Goal: Communication & Community: Answer question/provide support

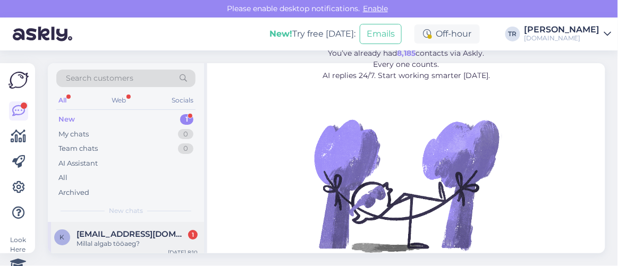
click at [126, 226] on div "k kpokyc1@hotmail.com 1 Millal algab tööaeg? Sep 19 8:10" at bounding box center [126, 241] width 156 height 38
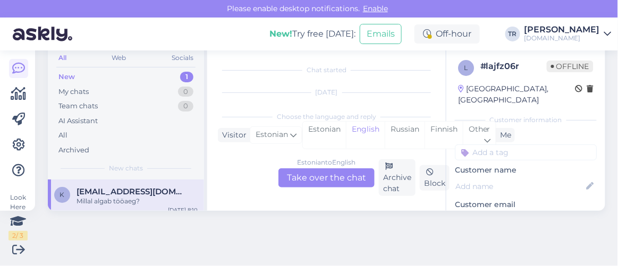
scroll to position [313, 0]
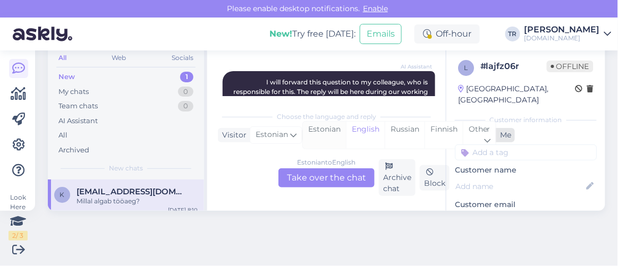
click at [319, 132] on div "Estonian" at bounding box center [324, 135] width 43 height 27
click at [314, 179] on div "Estonian to Estonian Take over the chat" at bounding box center [326, 177] width 96 height 19
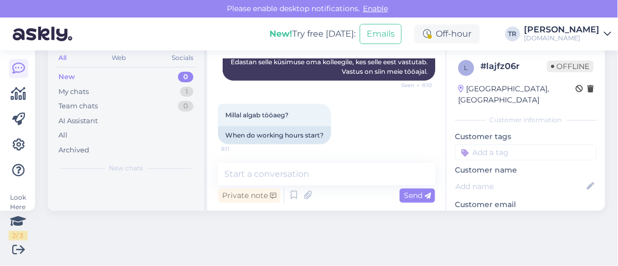
scroll to position [374, 0]
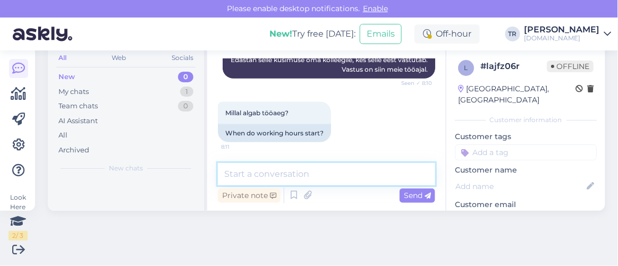
click at [337, 173] on textarea at bounding box center [326, 174] width 217 height 22
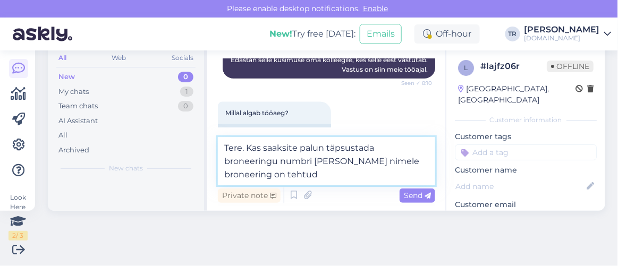
type textarea "Tere. Kas saaksite palun täpsustada broneeringu numbri ja kelle nimele broneeri…"
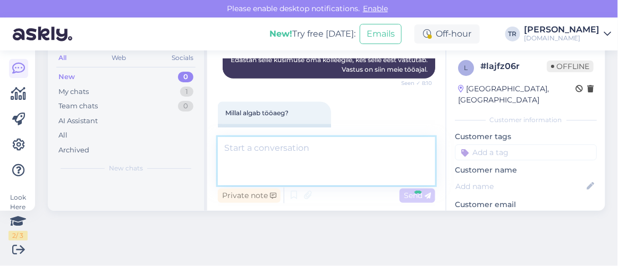
scroll to position [430, 0]
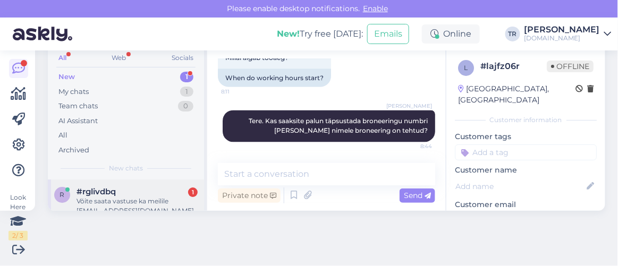
click at [164, 192] on div "#rglivdbq 1" at bounding box center [136, 192] width 121 height 10
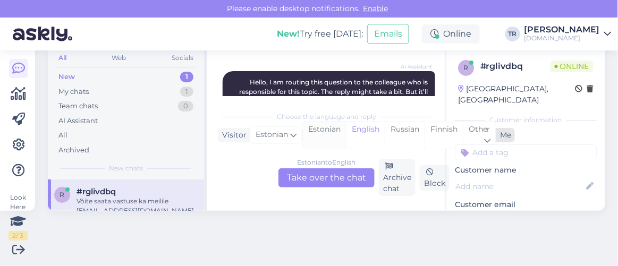
click at [336, 128] on div "Estonian" at bounding box center [324, 135] width 43 height 27
click at [338, 176] on div "Estonian to Estonian Take over the chat" at bounding box center [326, 177] width 96 height 19
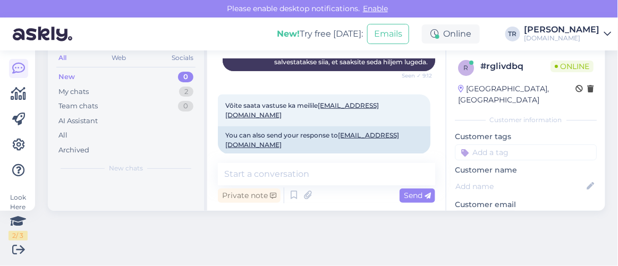
scroll to position [236, 0]
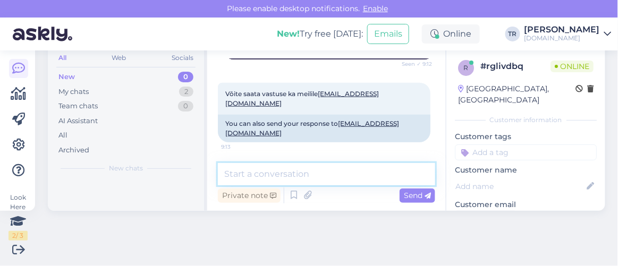
click at [324, 183] on textarea at bounding box center [326, 174] width 217 height 22
type textarea "Tere. Üks hetk palun"
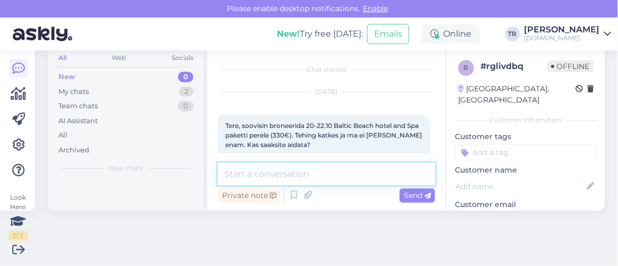
scroll to position [0, 0]
click at [321, 172] on textarea at bounding box center [326, 174] width 217 height 22
paste textarea "https://hookusbookus.com/et/hotellid-spaad/baltic-beach-hotel-spa/loogastav-puh…"
type textarea "Otselink paketi juurde siin: https://hookusbookus.com/et/hotellid-spaad/baltic-…"
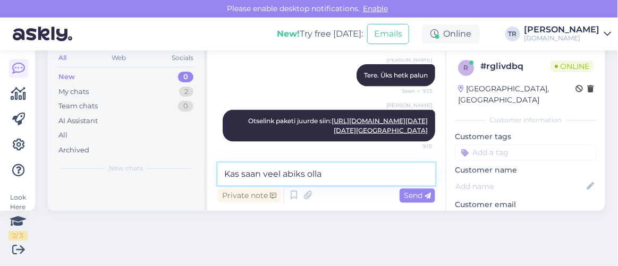
type textarea "Kas saan veel abiks olla?"
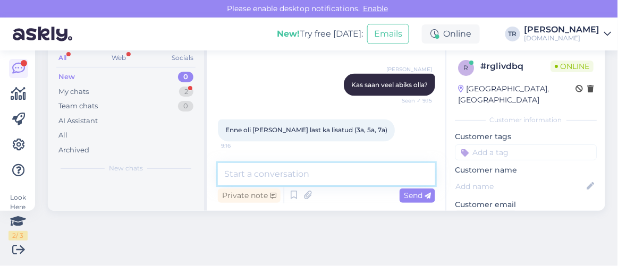
scroll to position [572, 0]
click at [311, 172] on textarea at bounding box center [326, 174] width 217 height 22
type textarea "Millal Te proovisite broneeringut vormistada?"
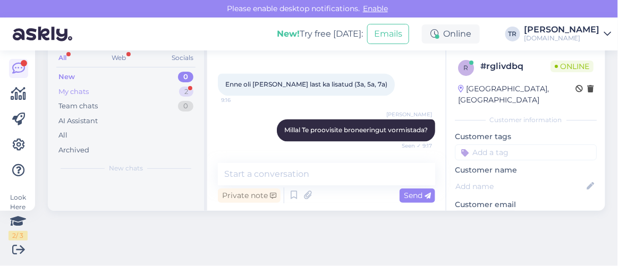
click at [128, 86] on div "My chats 2" at bounding box center [125, 91] width 139 height 15
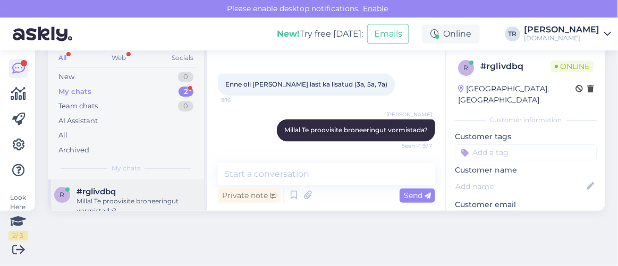
click at [146, 197] on div "Millal Te proovisite broneeringut vormistada?" at bounding box center [136, 205] width 121 height 19
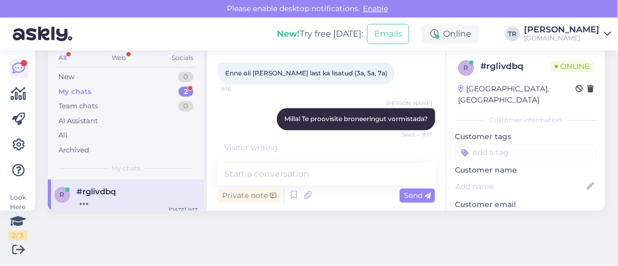
click at [84, 65] on div "All Web Socials" at bounding box center [125, 59] width 139 height 16
click at [81, 71] on div "New 0" at bounding box center [125, 77] width 139 height 15
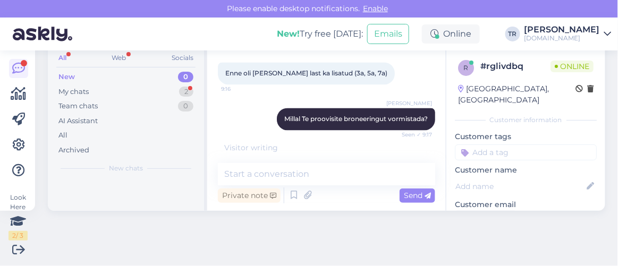
click at [62, 59] on div "All" at bounding box center [62, 58] width 12 height 14
click at [67, 56] on div "All" at bounding box center [62, 58] width 12 height 14
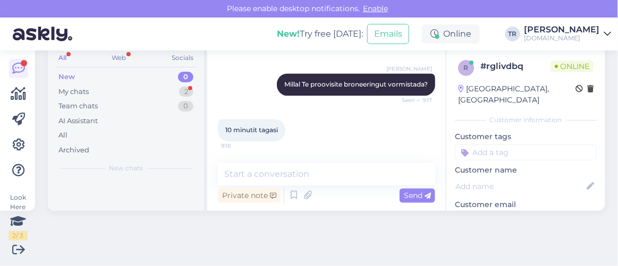
scroll to position [663, 0]
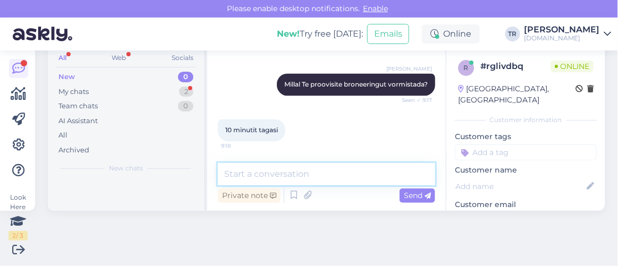
click at [321, 175] on textarea at bounding box center [326, 174] width 217 height 22
click at [323, 165] on textarea at bounding box center [326, 174] width 217 height 22
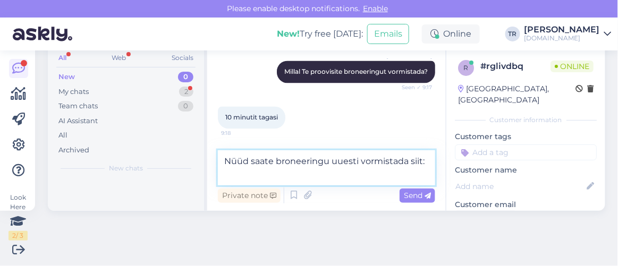
scroll to position [674, 0]
paste textarea "https://hookusbookus.com/et/hotellid-spaad/baltic-beach-hotel-spa/luksuslik-per…"
type textarea "Nüüd saate broneeringu uuesti vormistada siit: https://hookusbookus.com/et/hote…"
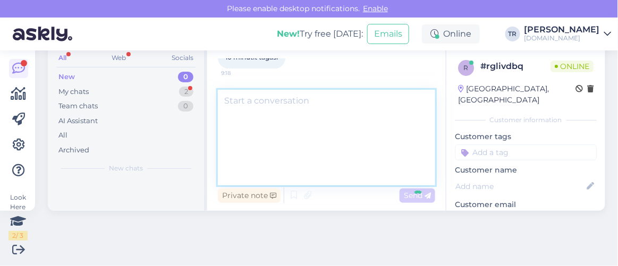
scroll to position [0, 0]
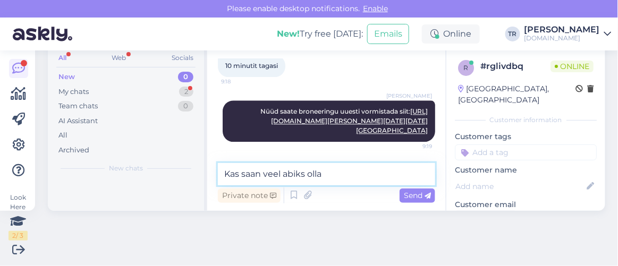
type textarea "Kas saan veel abiks olla?"
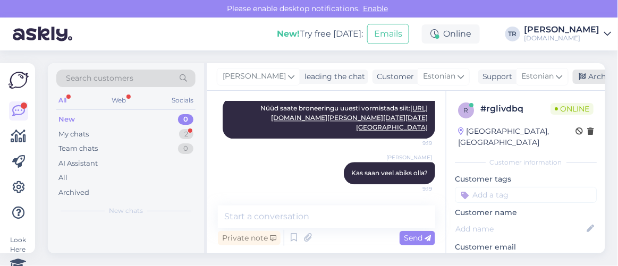
click at [587, 73] on div "Archive chat" at bounding box center [605, 77] width 67 height 14
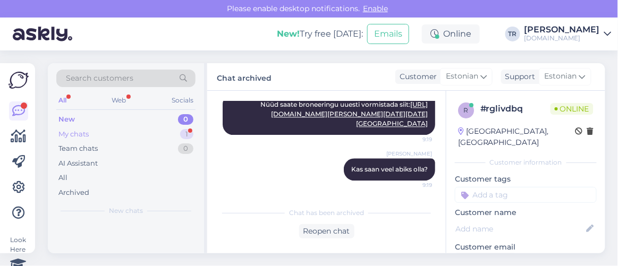
click at [108, 132] on div "My chats 1" at bounding box center [125, 134] width 139 height 15
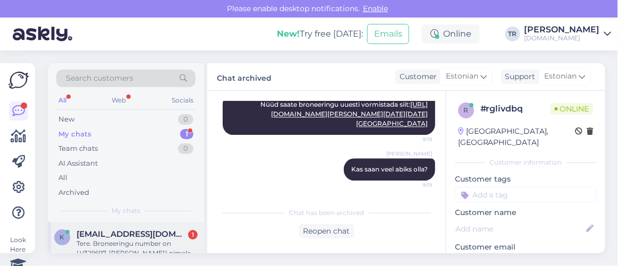
click at [132, 239] on div "Tere. Broneeringu number on LV329697, Aleksandr Onegin'i nimele" at bounding box center [136, 248] width 121 height 19
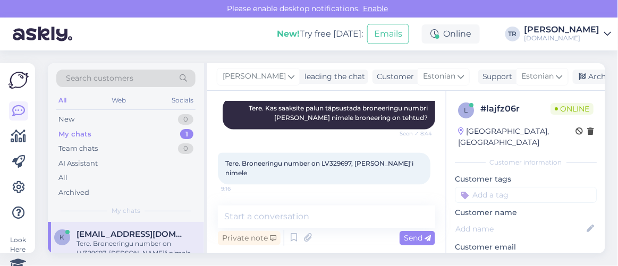
scroll to position [42, 0]
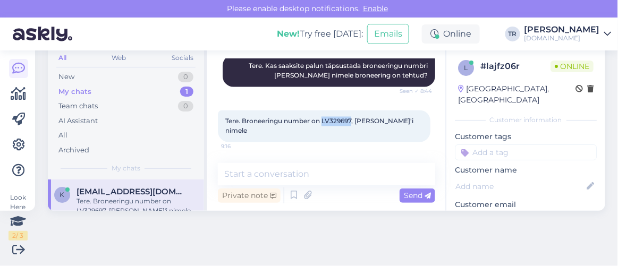
drag, startPoint x: 323, startPoint y: 120, endPoint x: 353, endPoint y: 119, distance: 29.7
click at [353, 119] on span "Tere. Broneeringu number on LV329697, Aleksandr Onegin'i nimele" at bounding box center [320, 126] width 190 height 18
copy span "LV329697"
click at [116, 74] on div "New 1" at bounding box center [125, 77] width 139 height 15
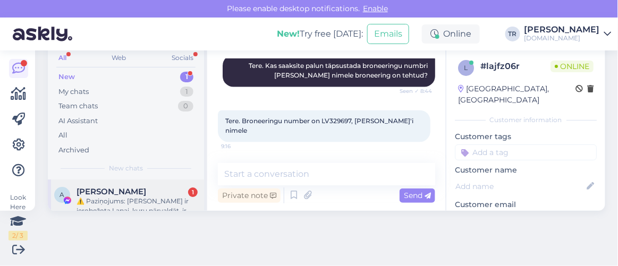
click at [121, 196] on div "⚠️ Paziņojums: Jūsu lapa ir ierobežota Lapai, kuru pārvaldāt, ir ierobežotas no…" at bounding box center [136, 205] width 121 height 19
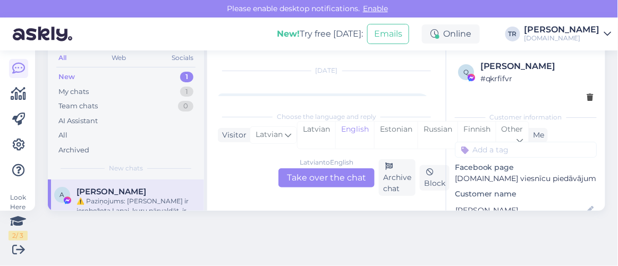
click at [350, 181] on div "Latvian to English Take over the chat" at bounding box center [326, 177] width 96 height 19
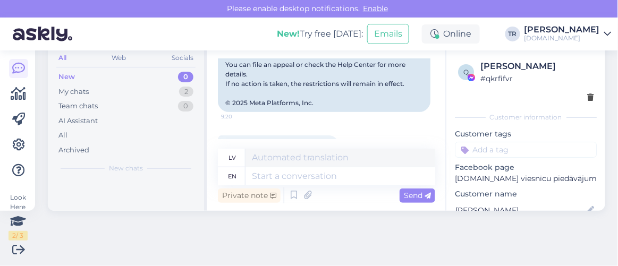
scroll to position [0, 0]
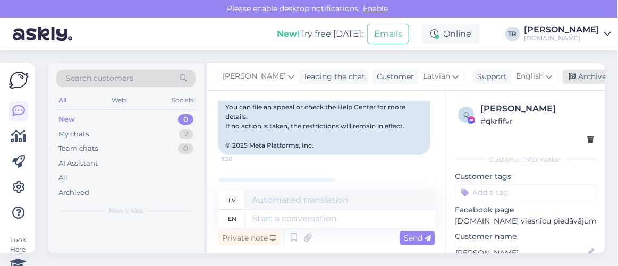
click at [577, 78] on div "Archive chat" at bounding box center [595, 77] width 67 height 14
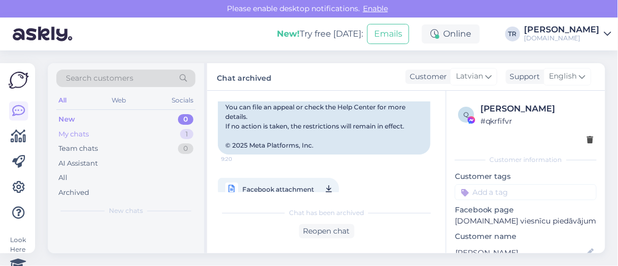
click at [98, 138] on div "My chats 1" at bounding box center [125, 134] width 139 height 15
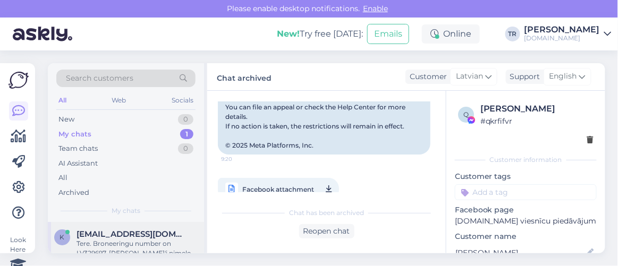
click at [119, 227] on div "k kpokyc1@hotmail.com Tere. Broneeringu number on LV329697, Aleksandr Onegin'i …" at bounding box center [126, 246] width 156 height 48
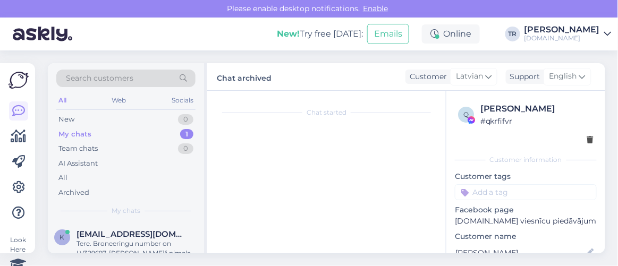
scroll to position [42, 0]
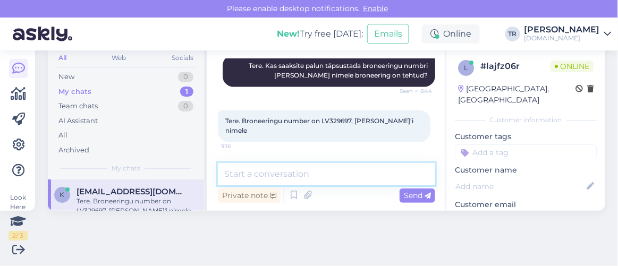
click at [331, 170] on textarea at bounding box center [326, 174] width 217 height 22
type textarea "üks hetk palun"
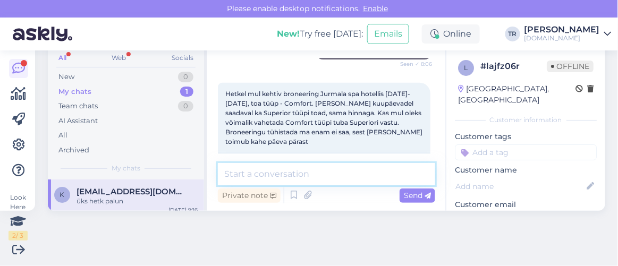
scroll to position [530, 0]
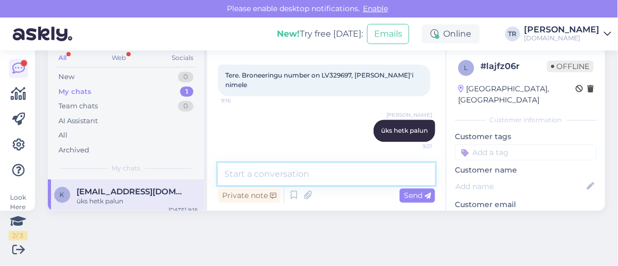
click at [377, 168] on textarea at bounding box center [326, 174] width 217 height 22
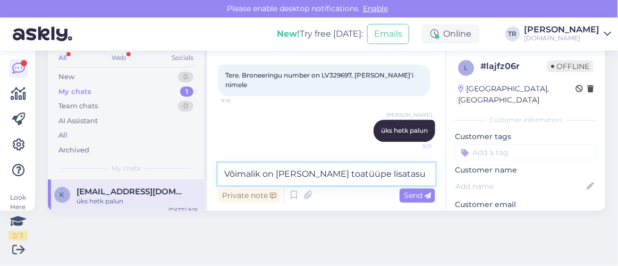
type textarea "Võimalik on valida neid toatüüpe lisatasu eest"
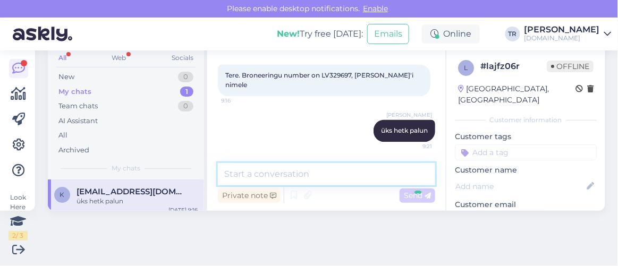
scroll to position [576, 0]
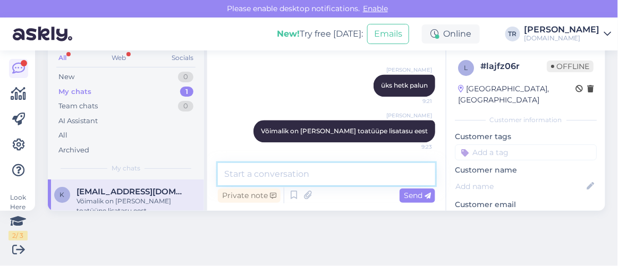
paste textarea "T"
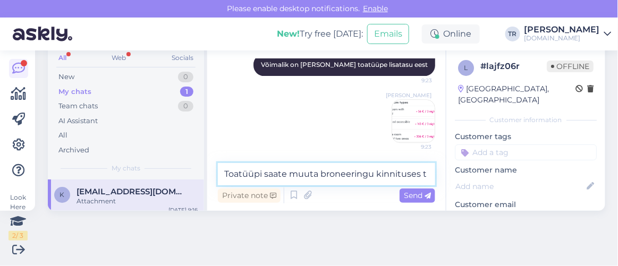
scroll to position [655, 0]
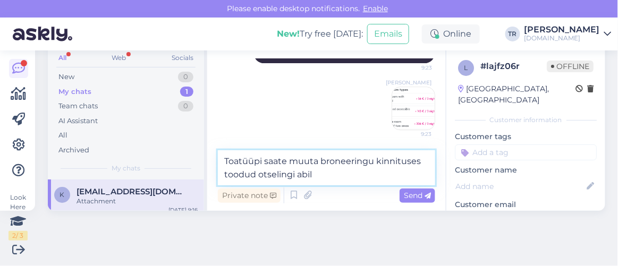
type textarea "Toatüüpi saate muuta broneeringu kinnituses toodud otselingi abil."
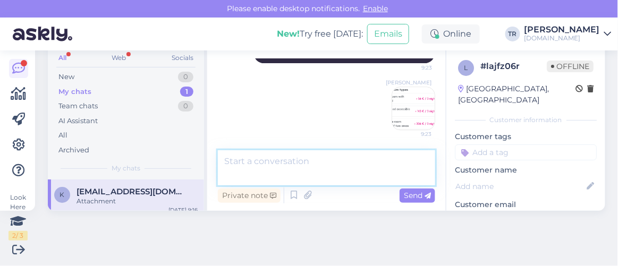
scroll to position [698, 0]
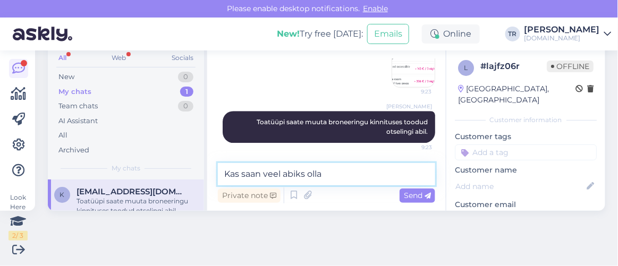
type textarea "Kas saan veel abiks olla?"
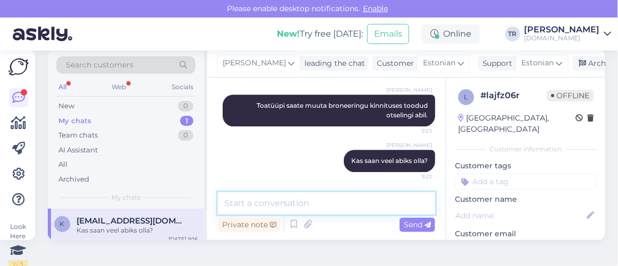
scroll to position [0, 0]
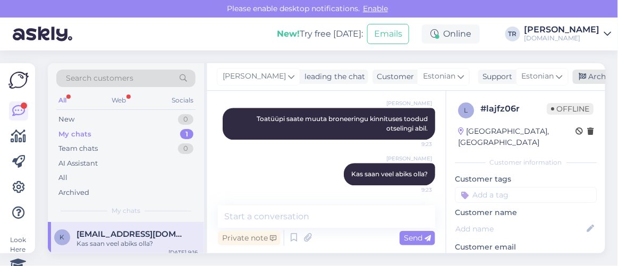
click at [585, 75] on div "Archive chat" at bounding box center [605, 77] width 67 height 14
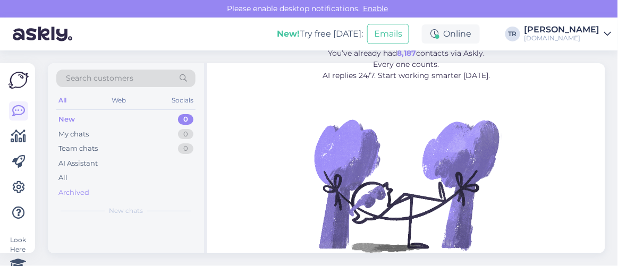
click at [78, 191] on div "Archived" at bounding box center [73, 192] width 31 height 11
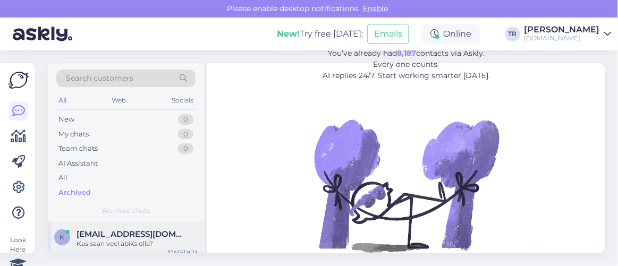
click at [131, 228] on div "k kpokyc1@hotmail.com Kas saan veel abiks olla? Sep 19 9:23" at bounding box center [126, 241] width 156 height 38
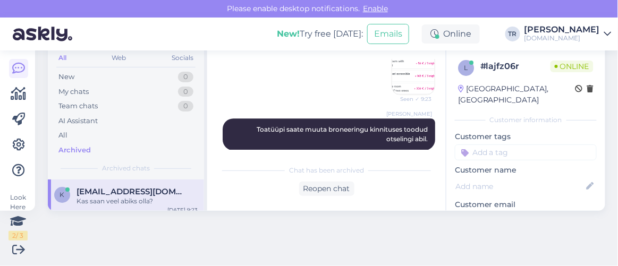
scroll to position [747, 0]
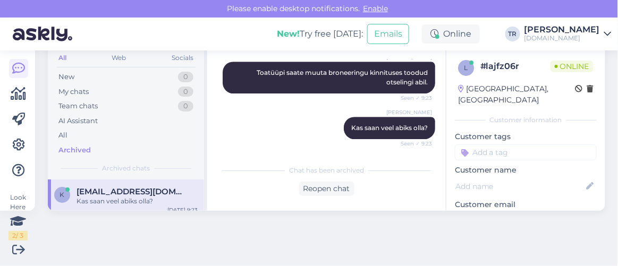
click at [194, 180] on div "k kpokyc1@hotmail.com Kas saan veel abiks olla? Sep 19 9:23" at bounding box center [126, 198] width 156 height 38
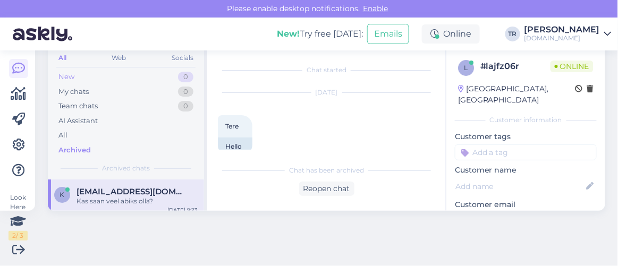
click at [96, 77] on div "New 0" at bounding box center [125, 77] width 139 height 15
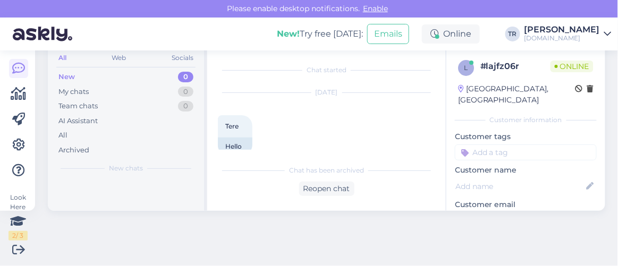
click at [96, 77] on div "New 0" at bounding box center [125, 77] width 139 height 15
